Goal: Entertainment & Leisure: Browse casually

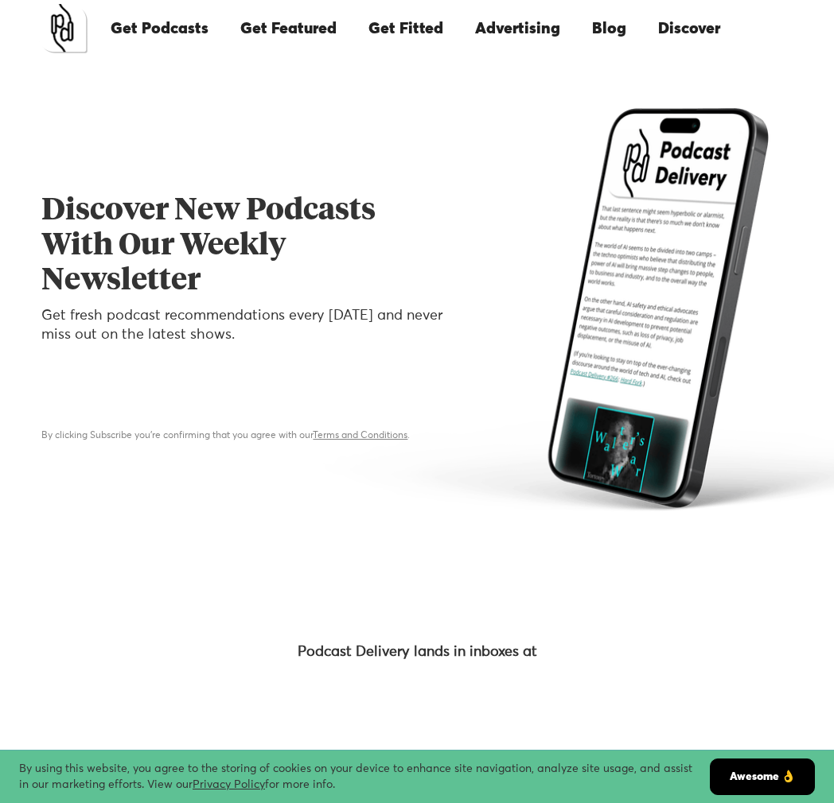
click at [414, 31] on link "Get Fitted" at bounding box center [405, 29] width 107 height 54
click at [398, 27] on link "Get Fitted" at bounding box center [405, 29] width 107 height 54
click at [399, 33] on link "Get Fitted" at bounding box center [405, 29] width 107 height 54
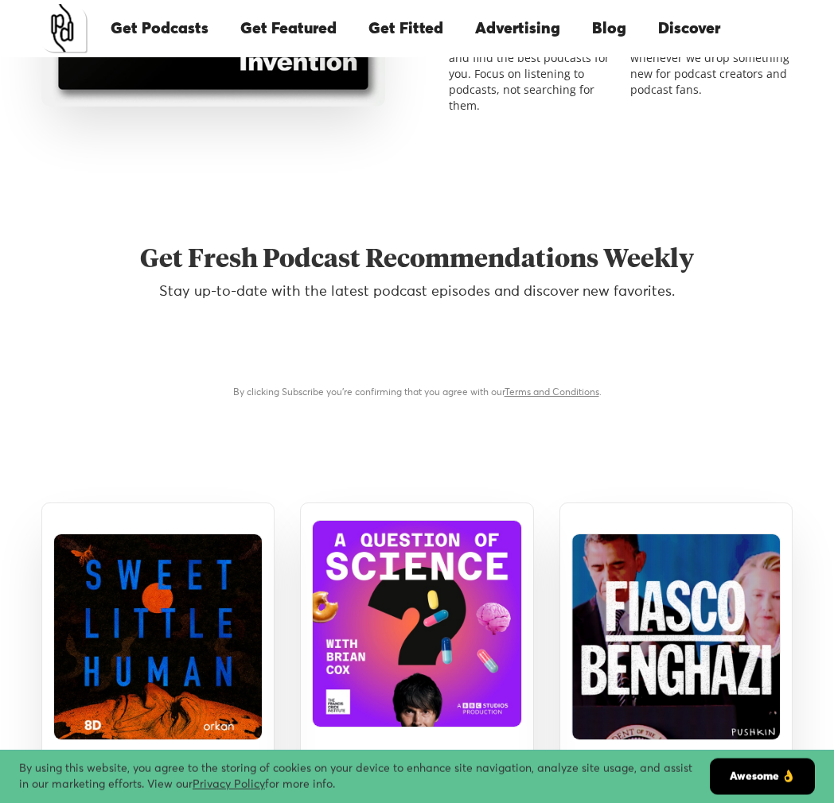
scroll to position [1344, 0]
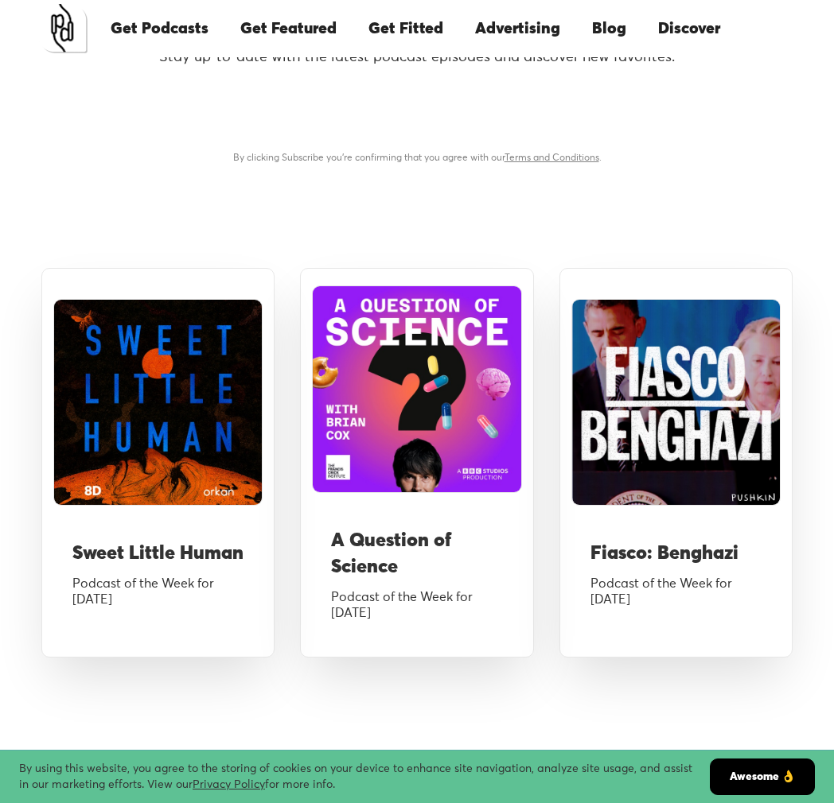
click at [151, 541] on h3 "Sweet Little Human" at bounding box center [157, 554] width 171 height 27
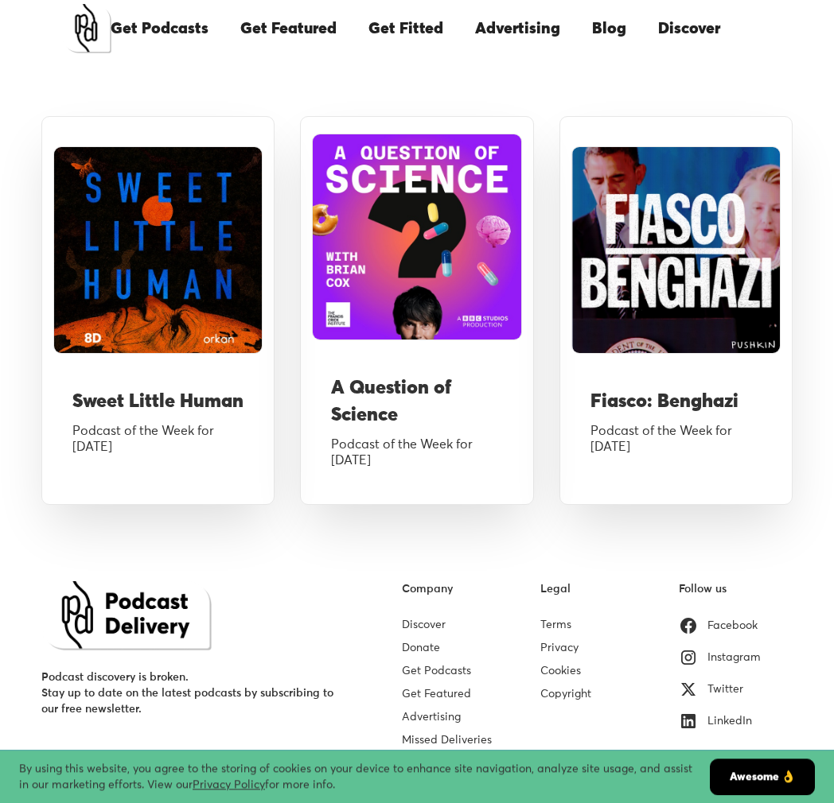
scroll to position [1117, 0]
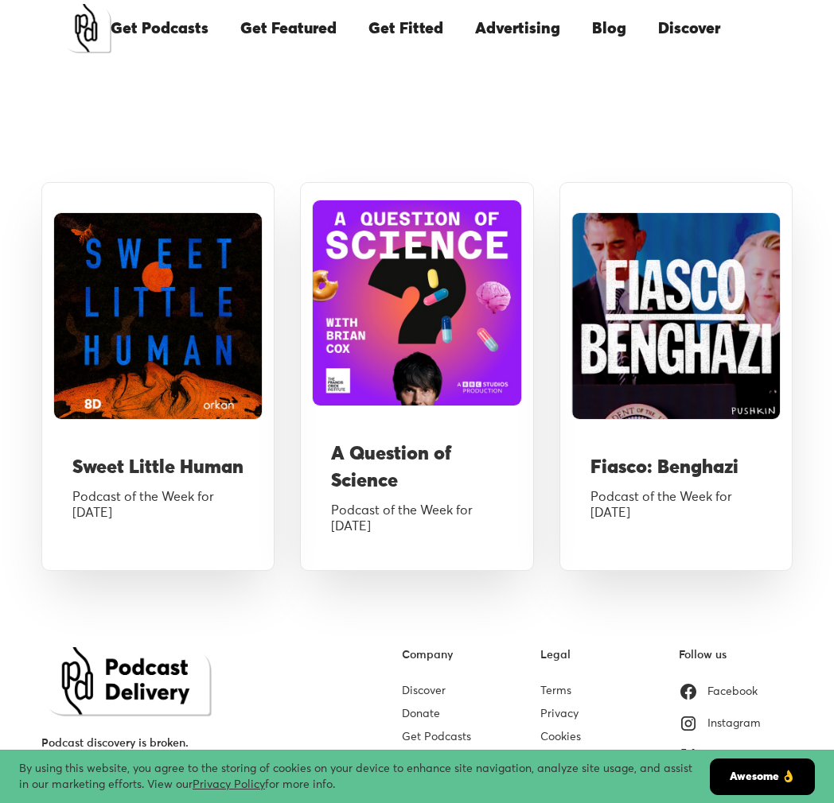
click at [375, 454] on h3 "A Question of Science" at bounding box center [416, 467] width 171 height 53
